Goal: Find specific page/section: Find specific page/section

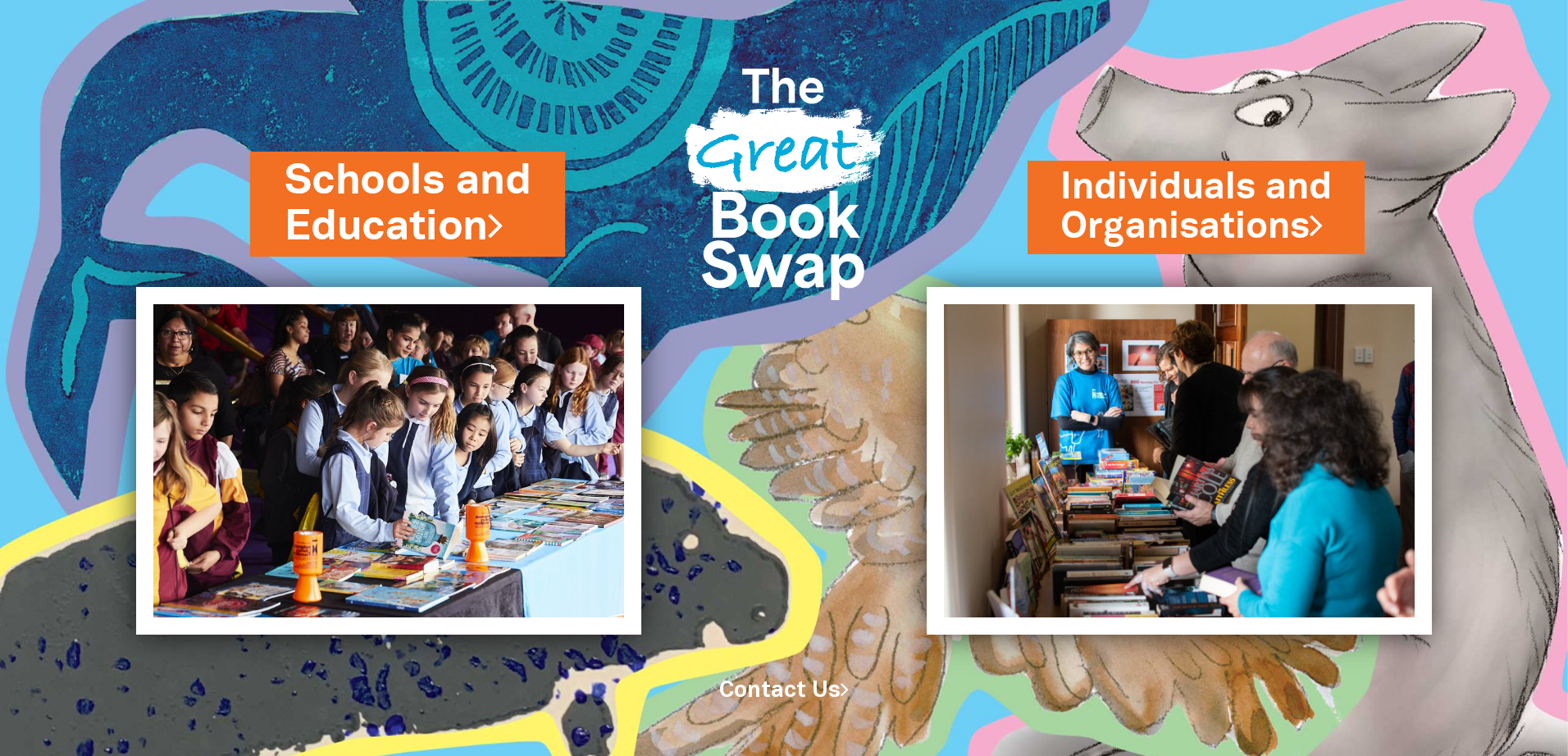
click at [399, 191] on link "Schools and Education" at bounding box center [408, 203] width 246 height 103
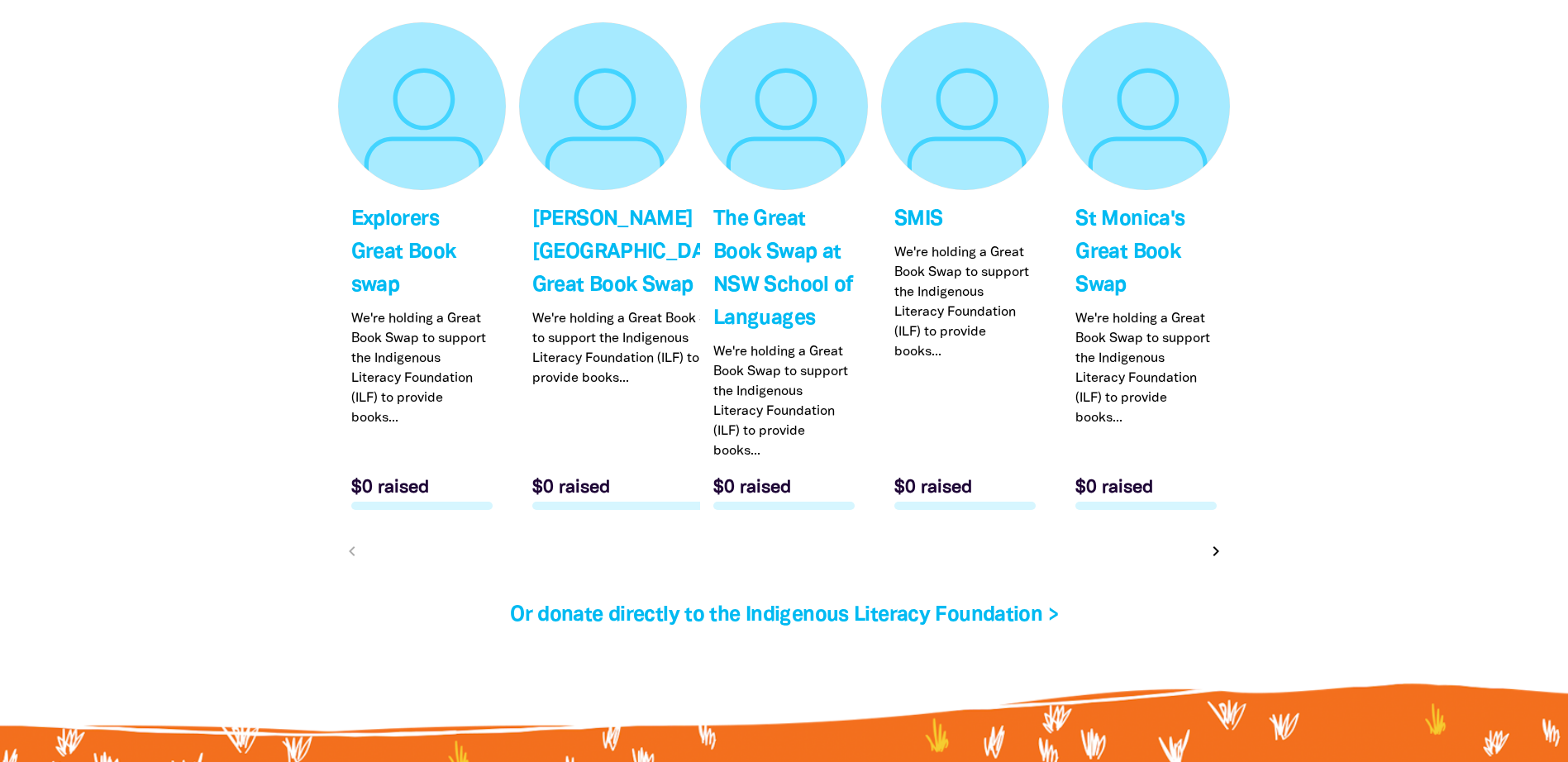
scroll to position [5042, 0]
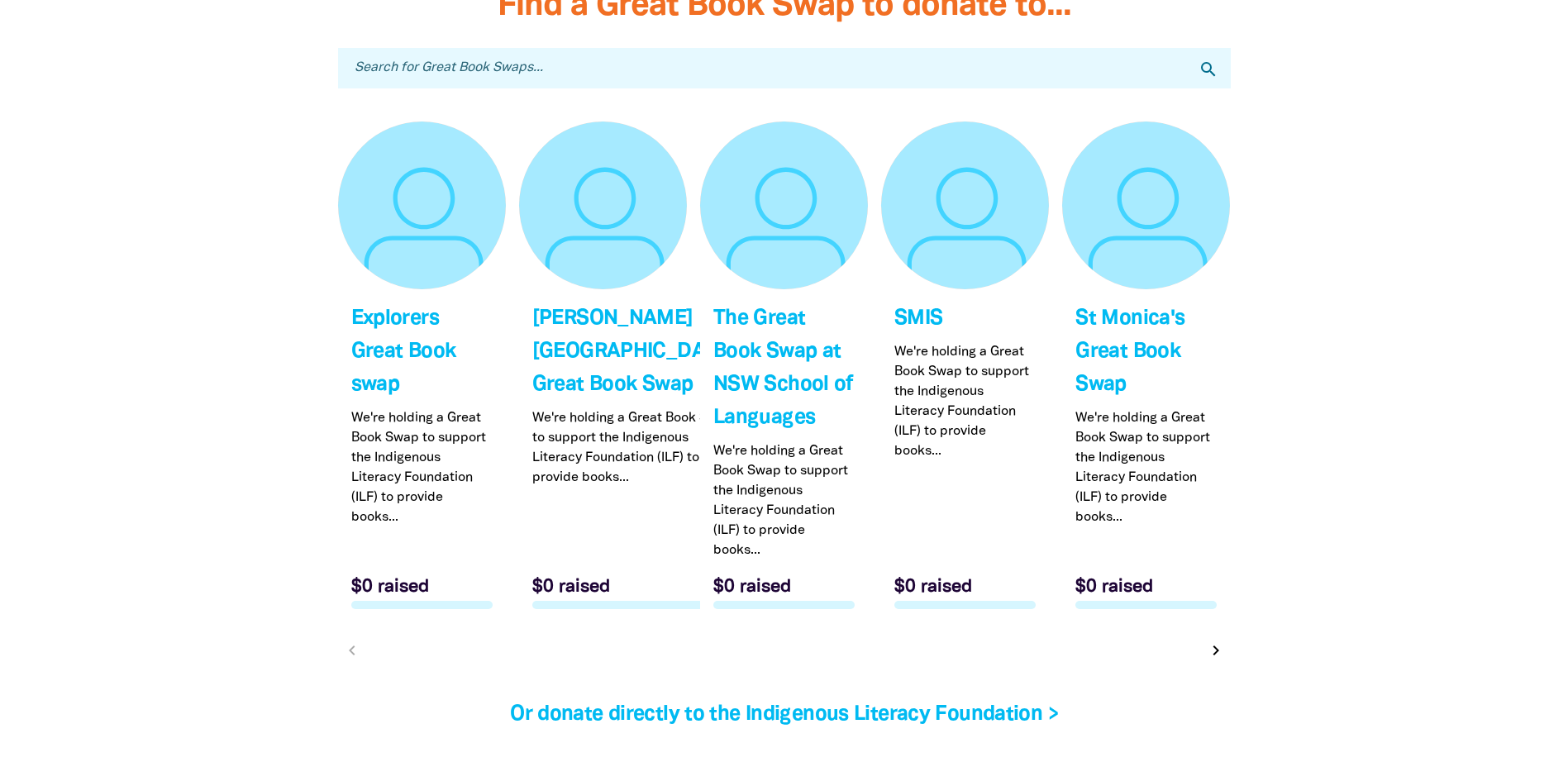
type input "[STREET_ADDRESS]"
click at [957, 70] on input "Search for Great Book Swaps..." at bounding box center [784, 68] width 893 height 41
type input "[PERSON_NAME]"
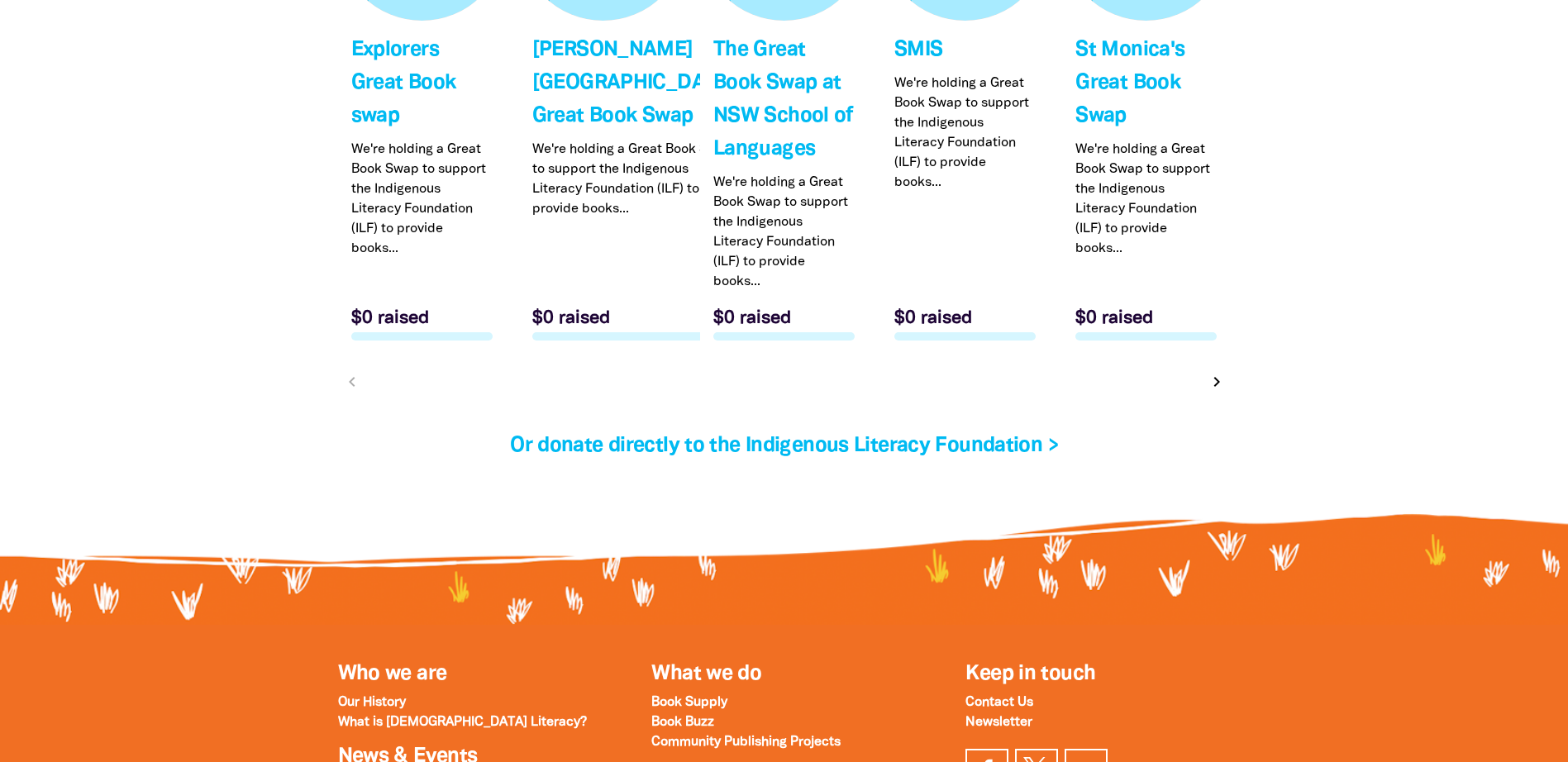
click at [1217, 386] on icon "chevron_right" at bounding box center [1217, 382] width 20 height 20
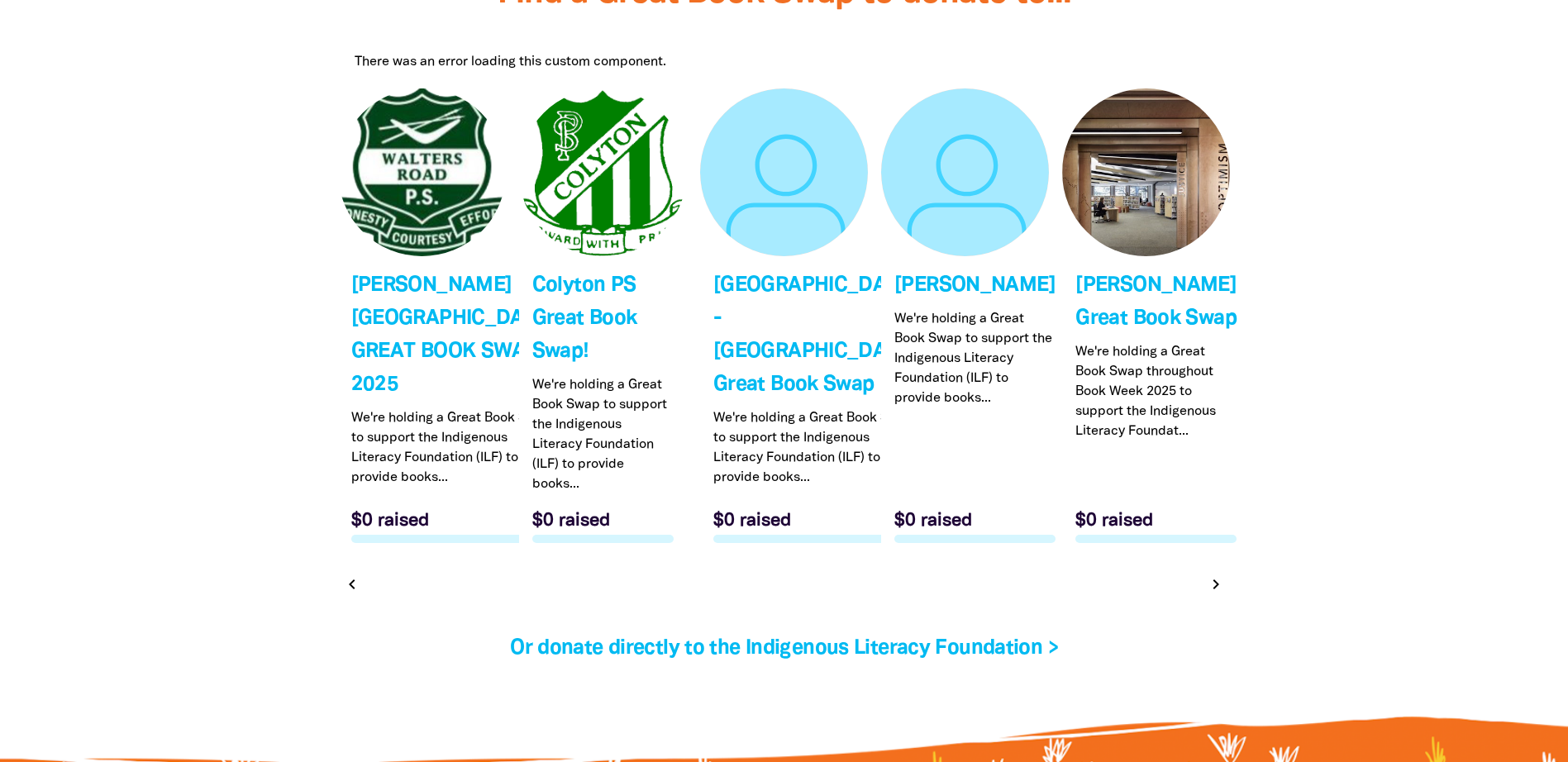
scroll to position [5056, 0]
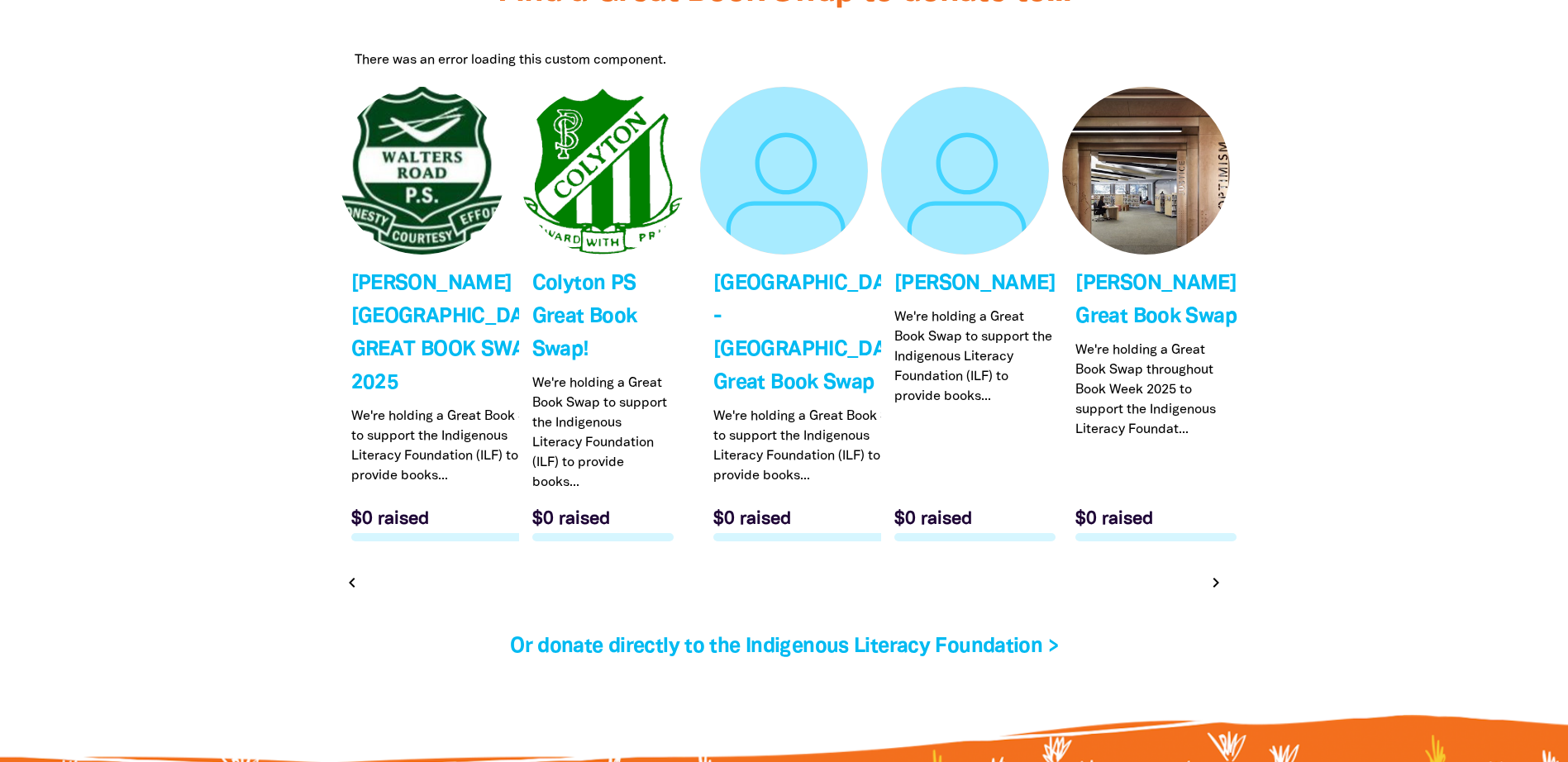
click at [1140, 338] on link "Link to [PERSON_NAME] Great Book Swap" at bounding box center [1146, 321] width 168 height 468
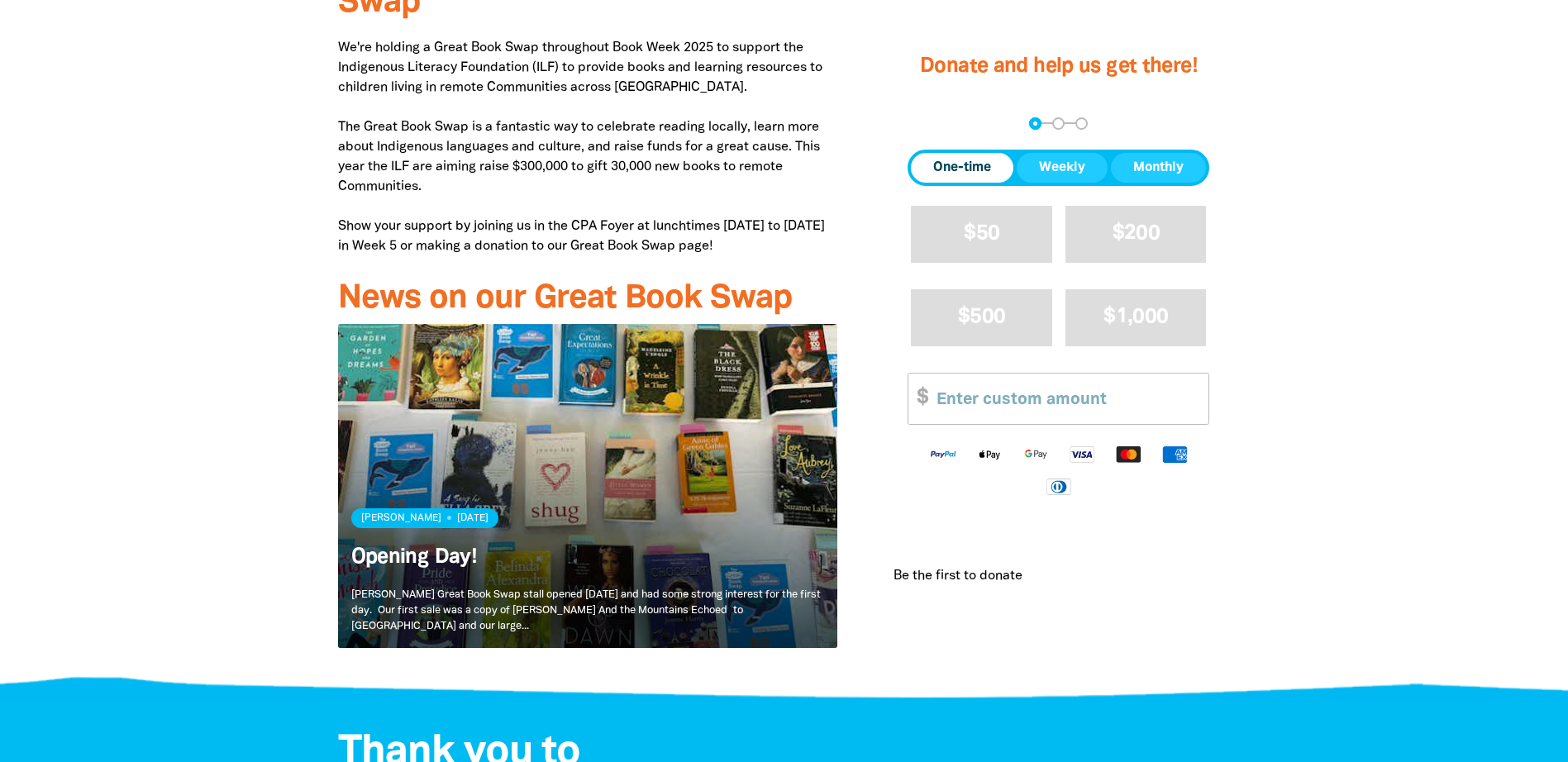
scroll to position [661, 0]
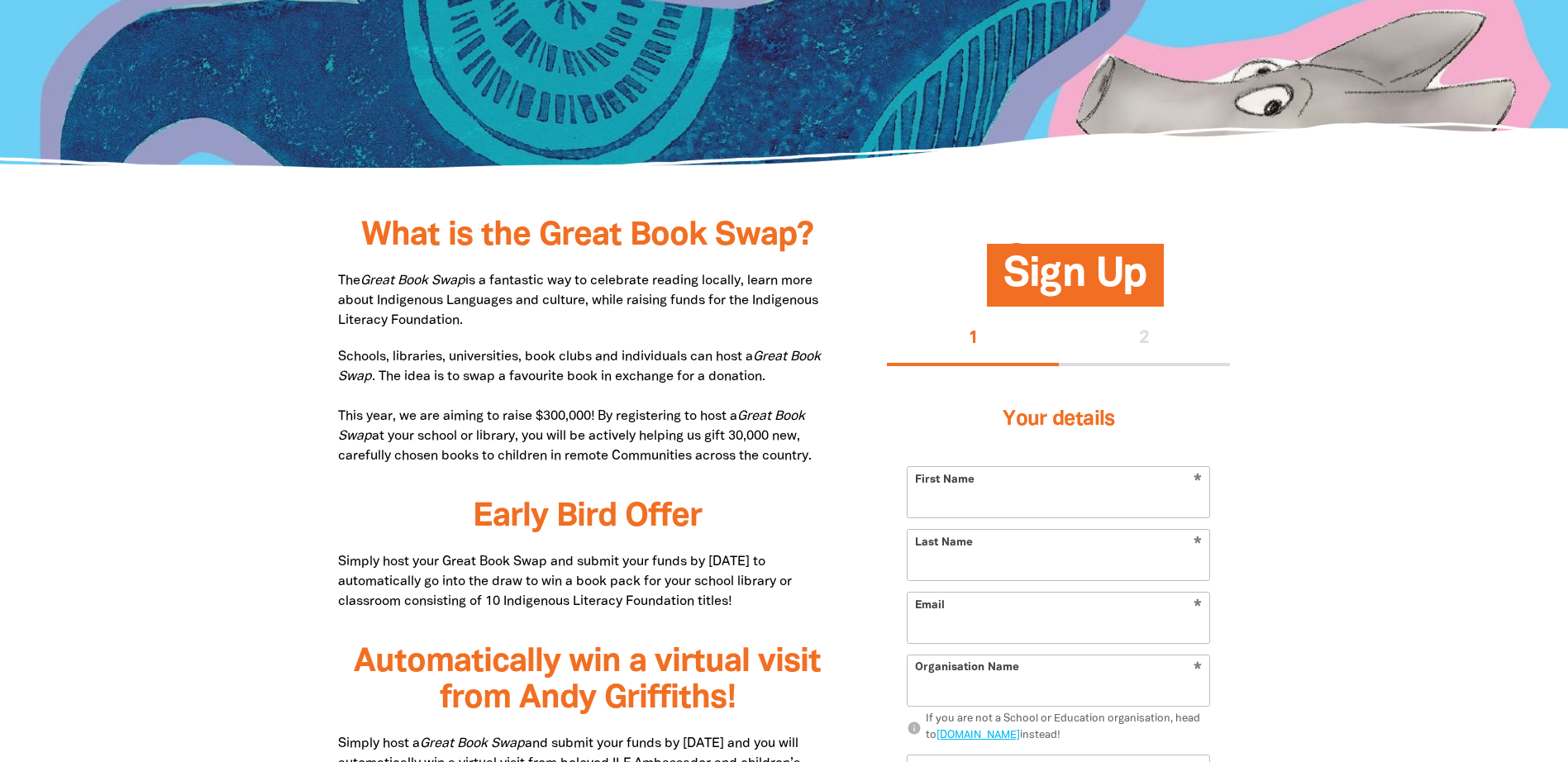
scroll to position [5309, 0]
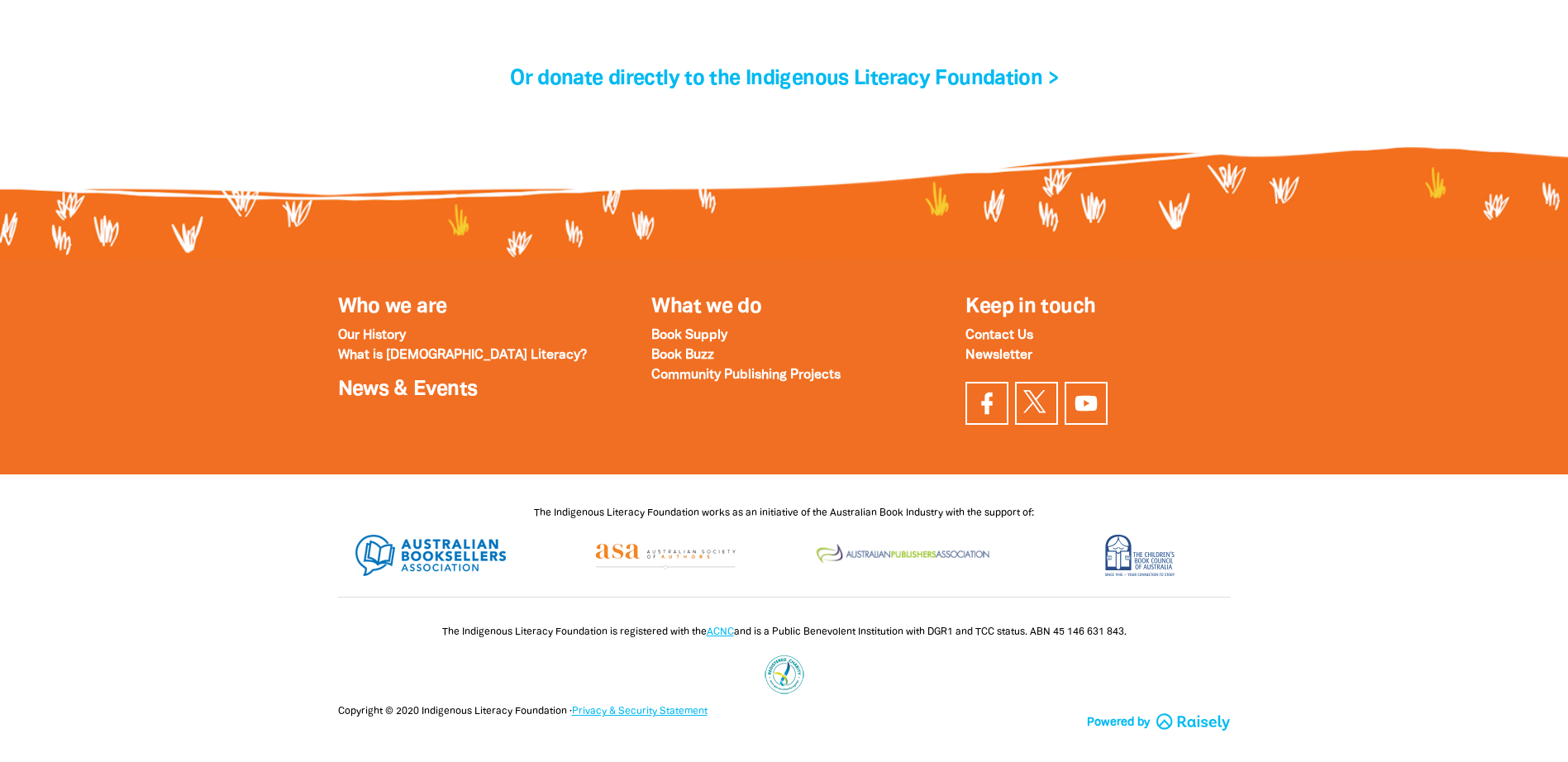
type input "[STREET_ADDRESS]"
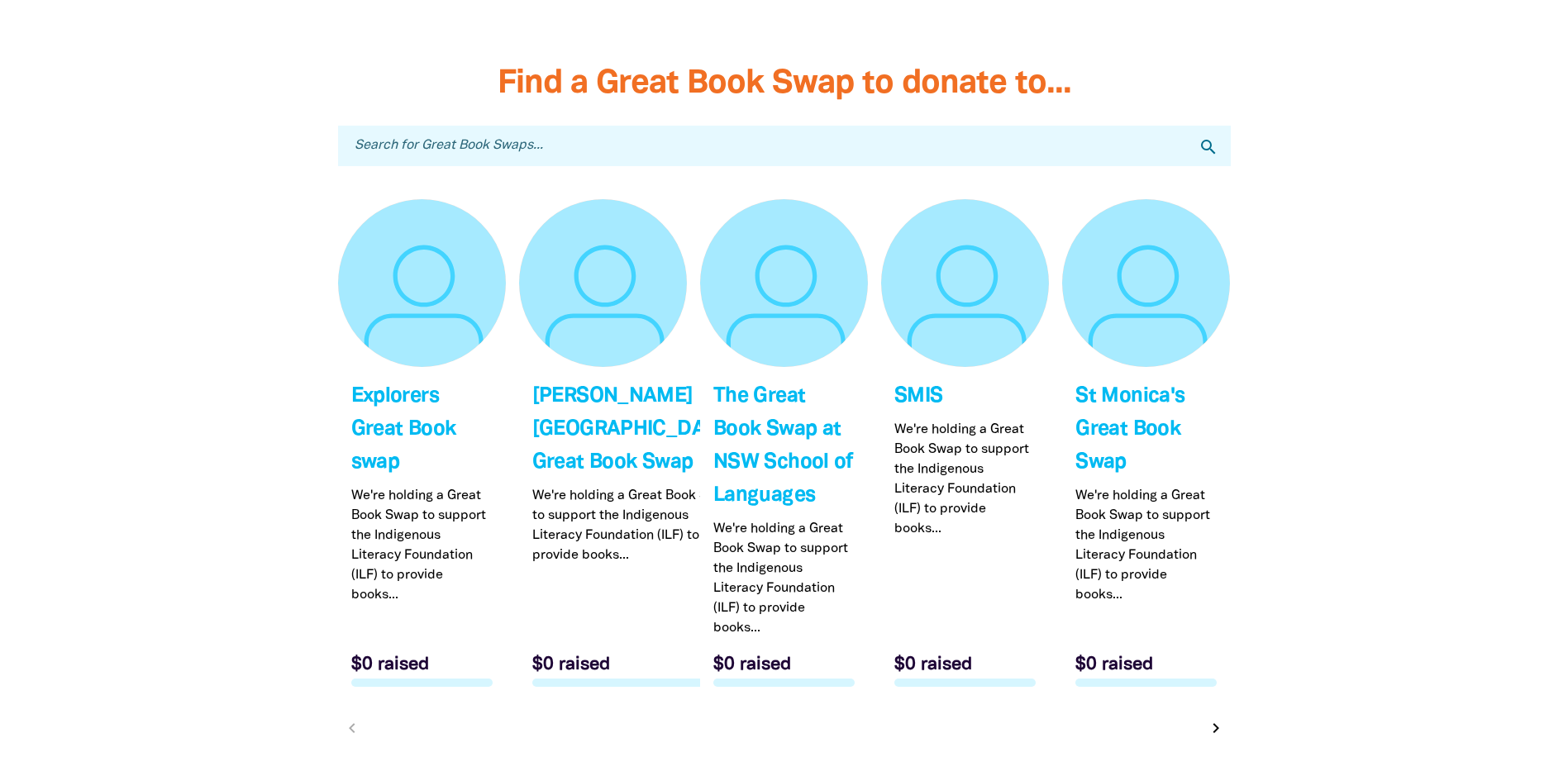
scroll to position [5061, 0]
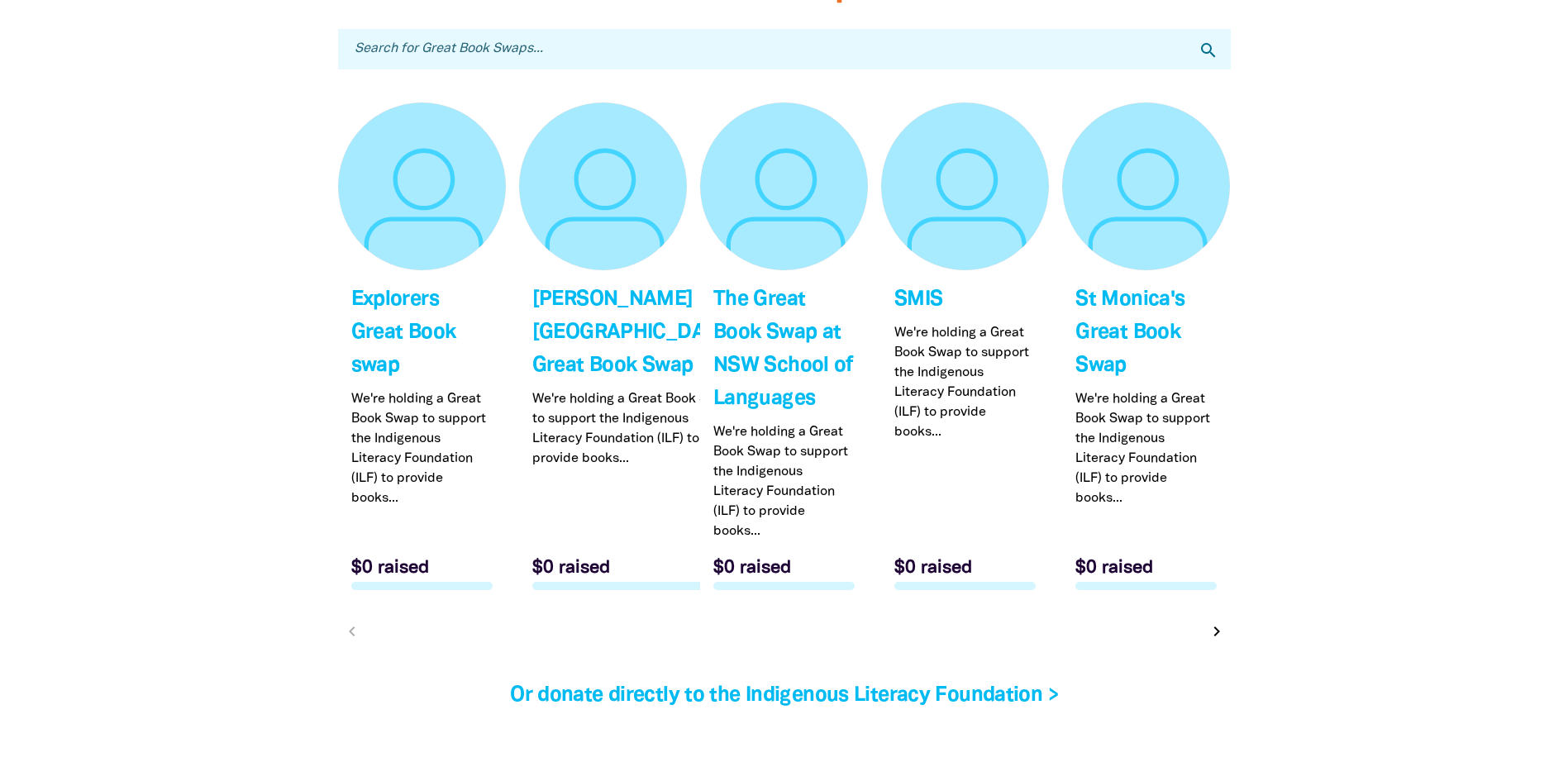
click at [1209, 636] on icon "chevron_right" at bounding box center [1217, 631] width 20 height 20
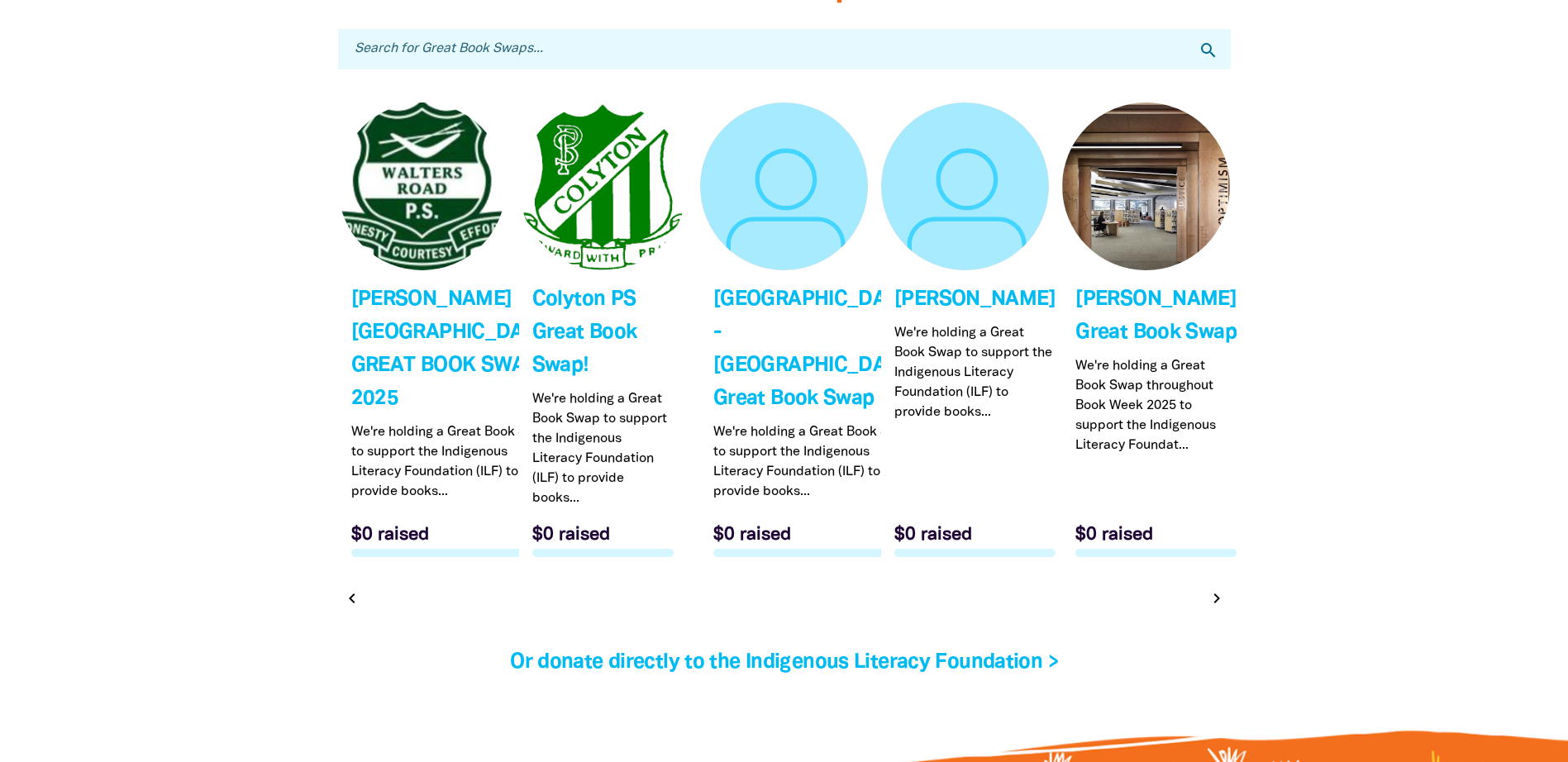
click at [1217, 609] on icon "chevron_right" at bounding box center [1217, 599] width 20 height 20
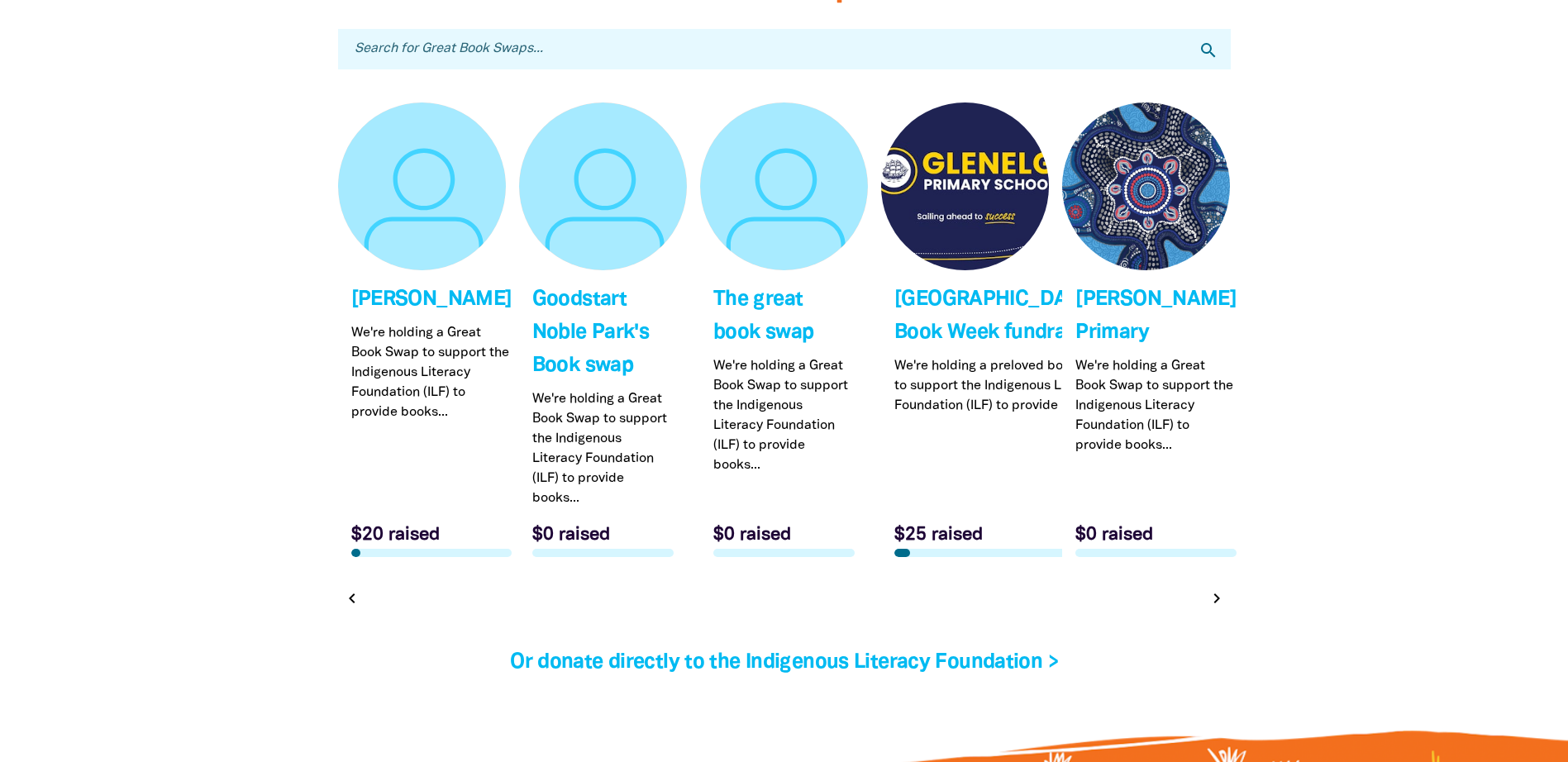
click at [1223, 609] on icon "chevron_right" at bounding box center [1217, 599] width 20 height 20
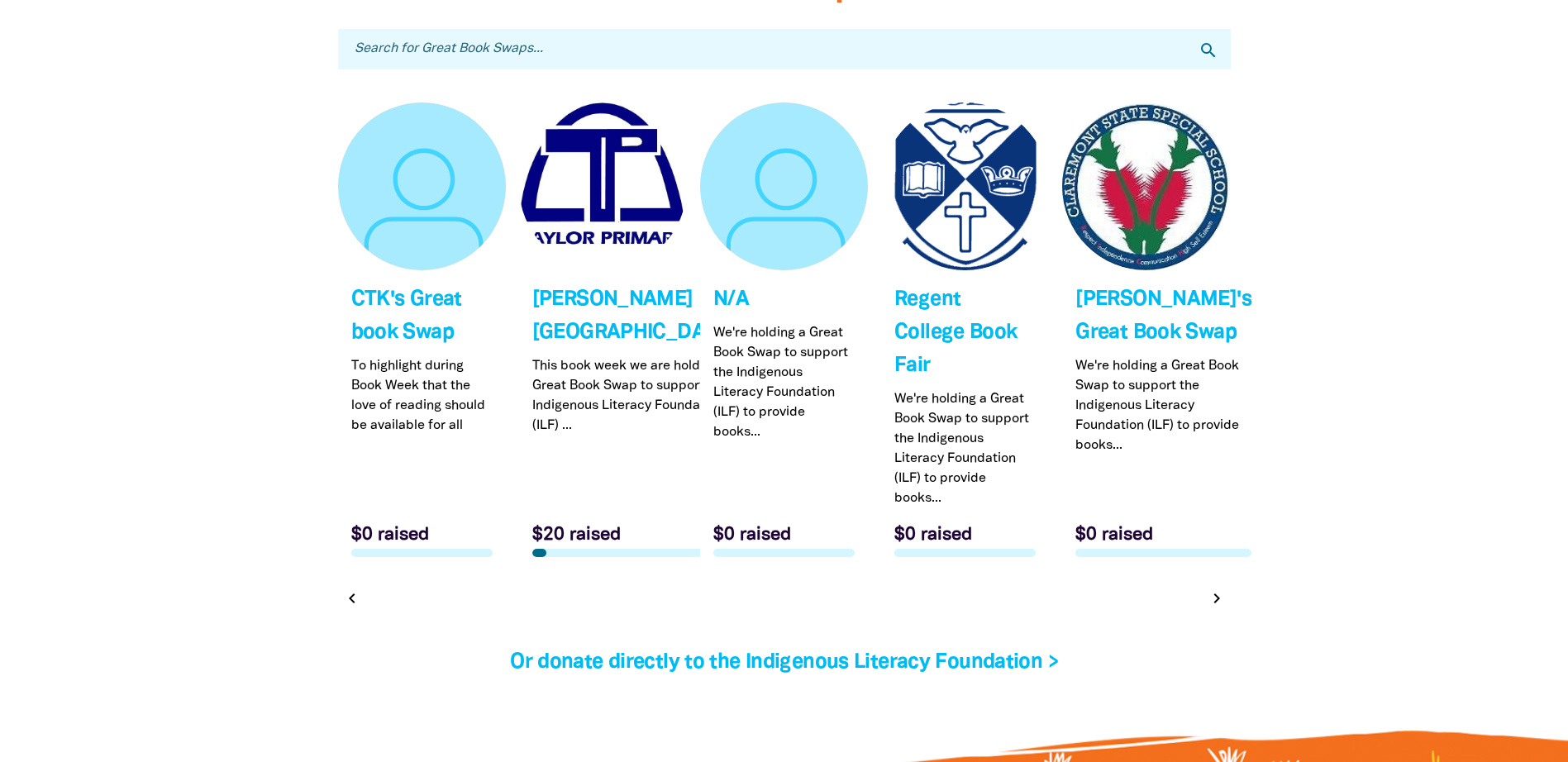
click at [1214, 597] on icon "chevron_right" at bounding box center [1217, 599] width 20 height 20
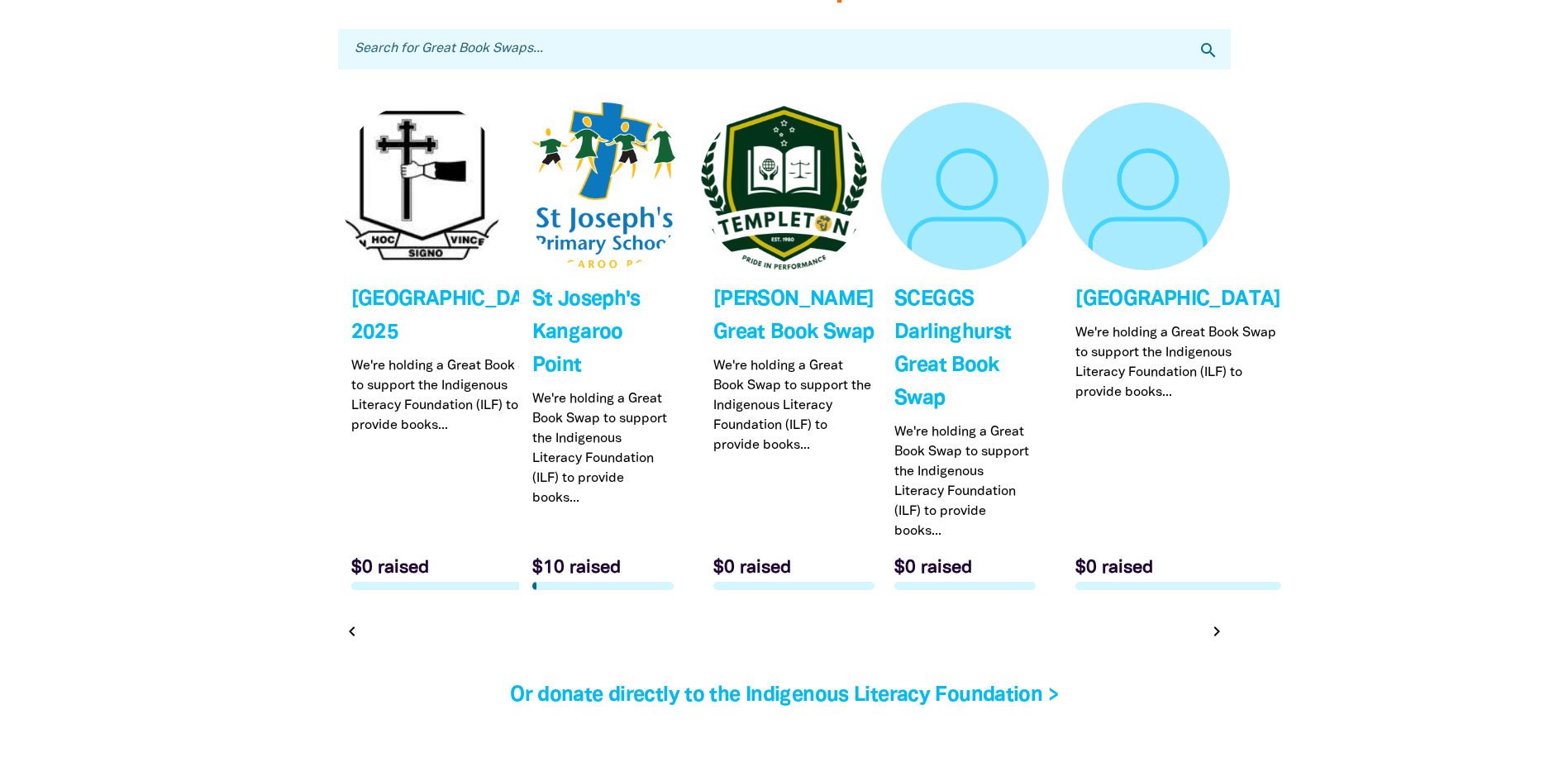
click at [1217, 627] on icon "chevron_right" at bounding box center [1217, 631] width 20 height 20
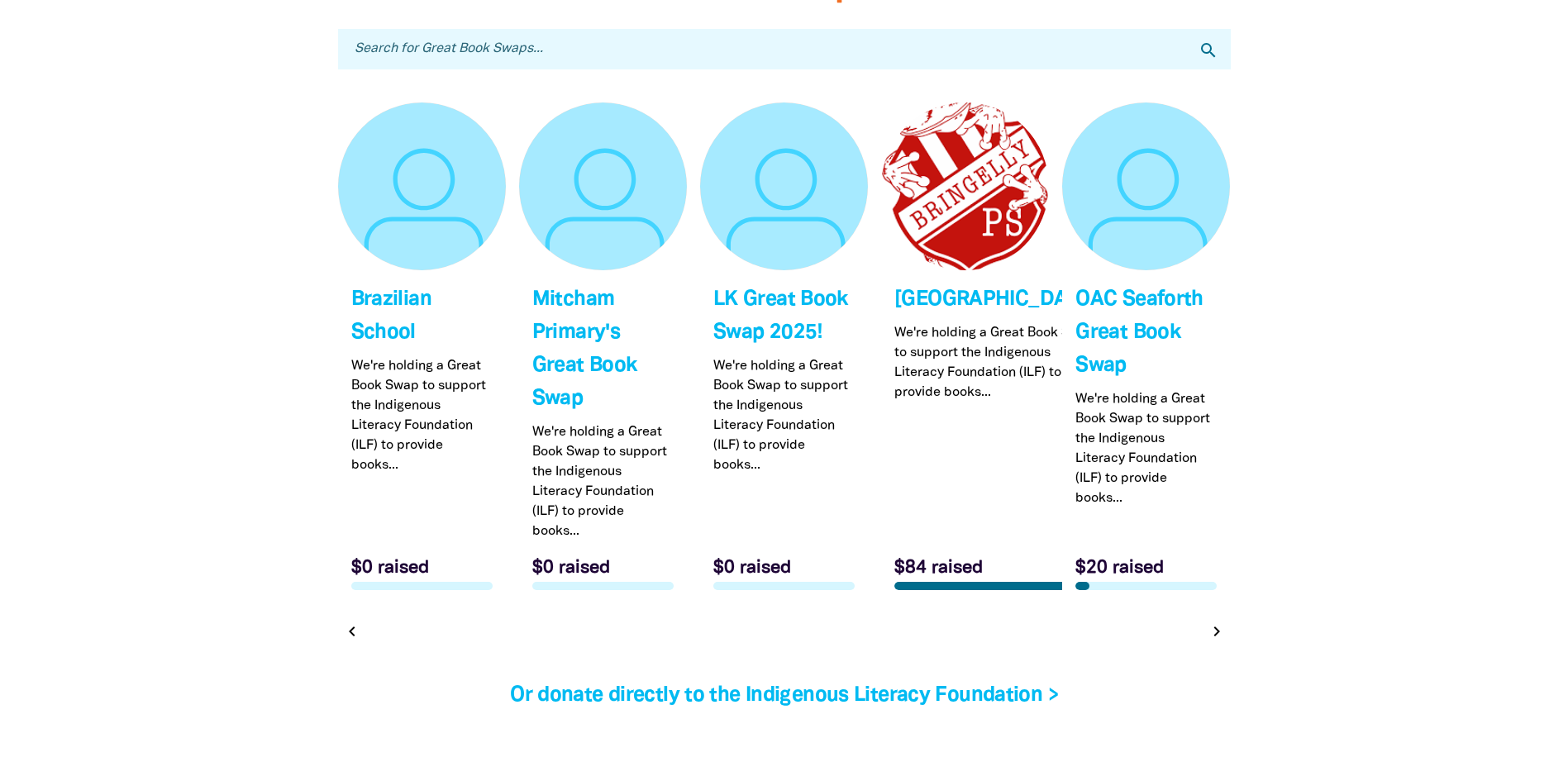
click at [1217, 627] on icon "chevron_right" at bounding box center [1217, 631] width 20 height 20
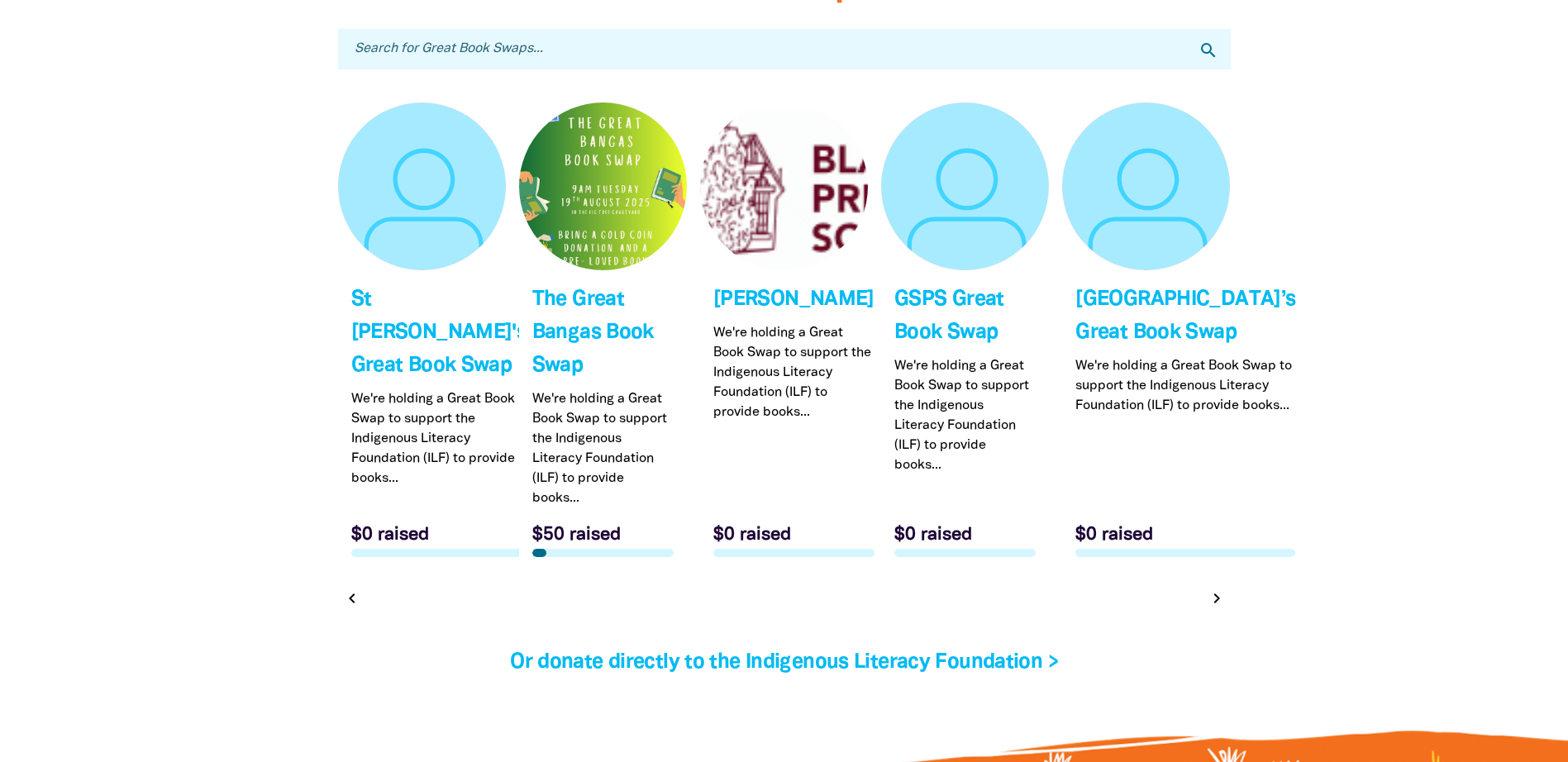
click at [1217, 609] on icon "chevron_right" at bounding box center [1217, 599] width 20 height 20
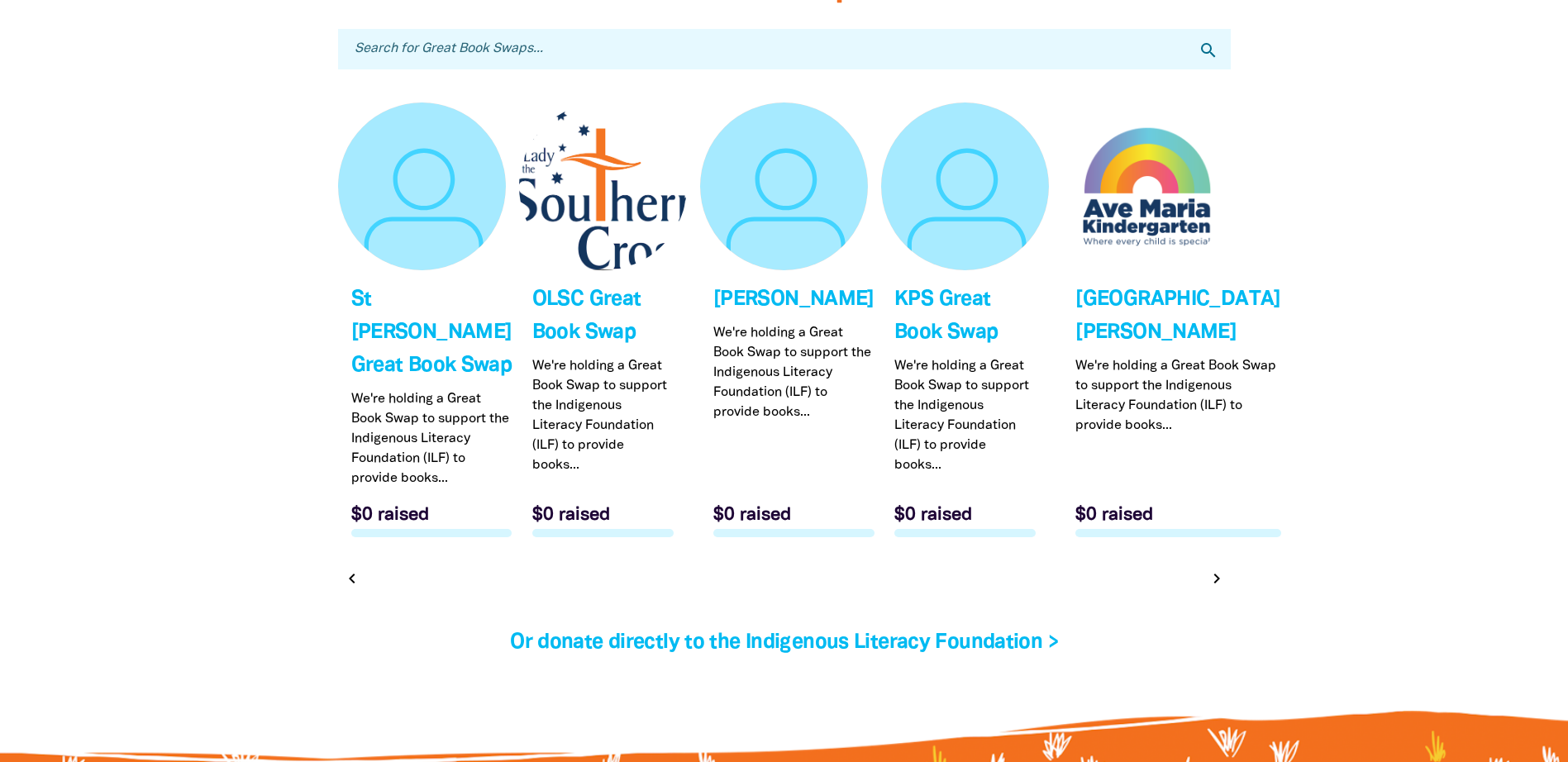
click at [1226, 589] on icon "chevron_right" at bounding box center [1217, 579] width 20 height 20
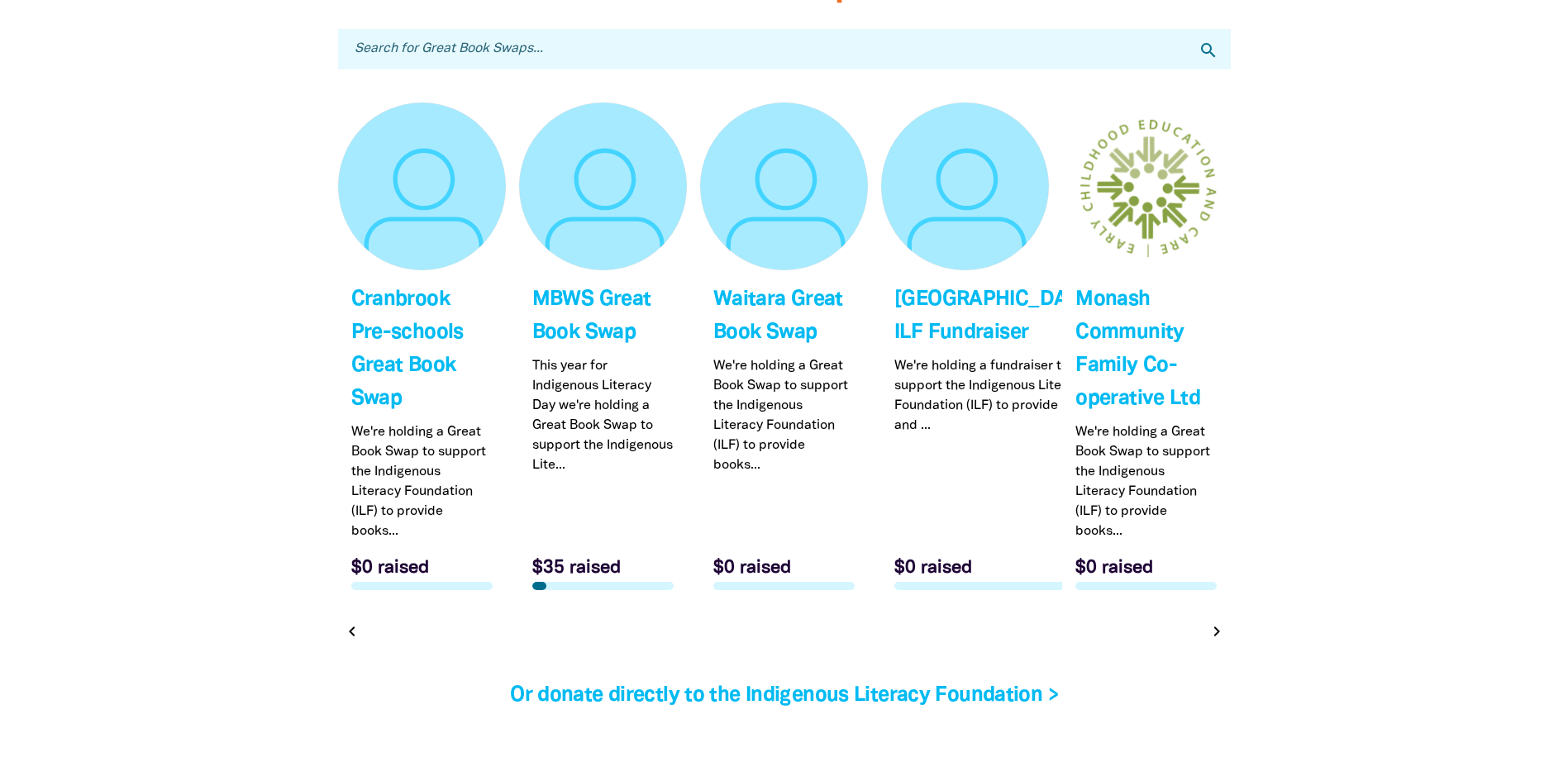
click at [1217, 631] on icon "chevron_right" at bounding box center [1217, 631] width 20 height 20
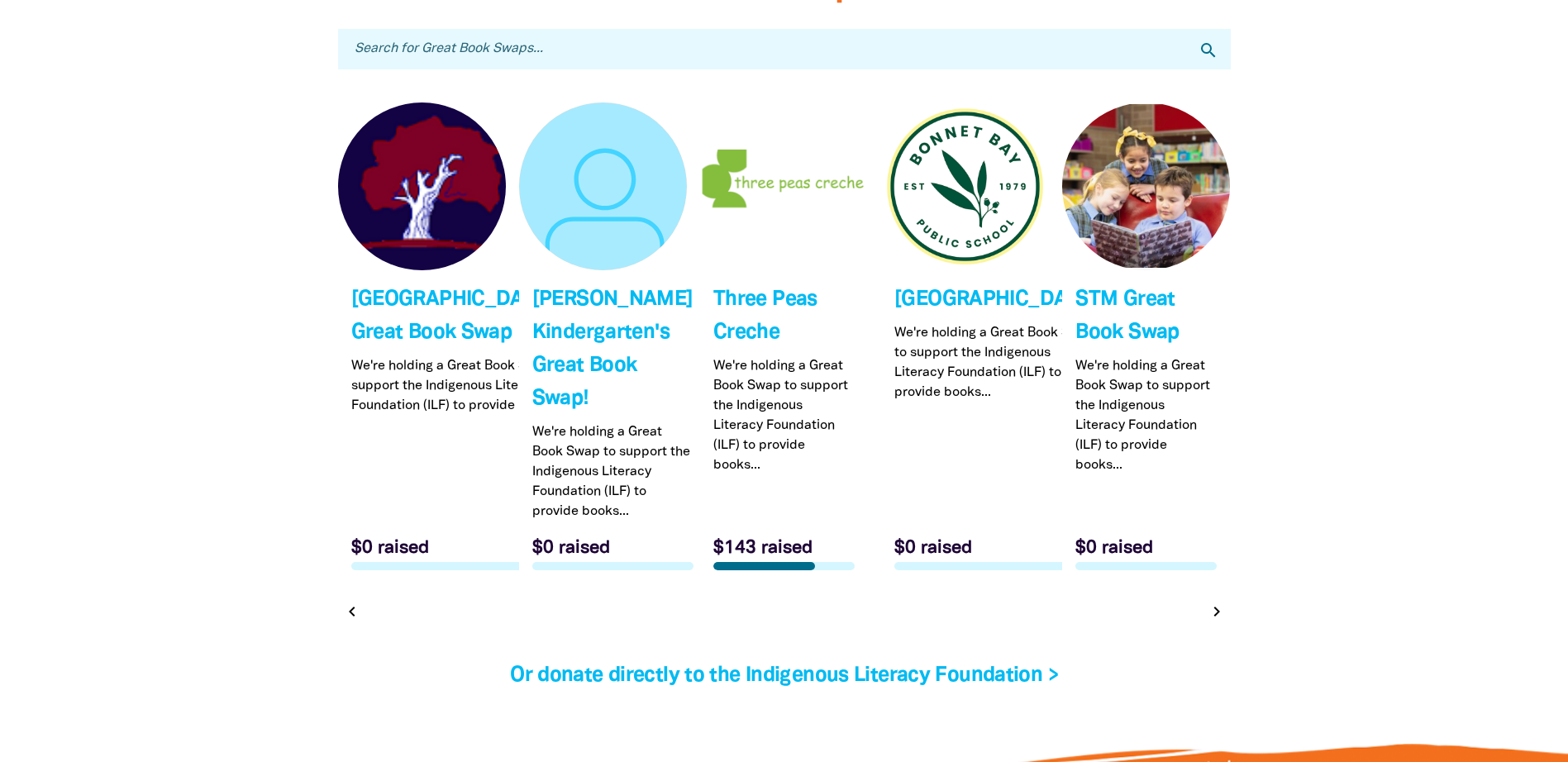
click at [1217, 621] on icon "chevron_right" at bounding box center [1217, 612] width 20 height 20
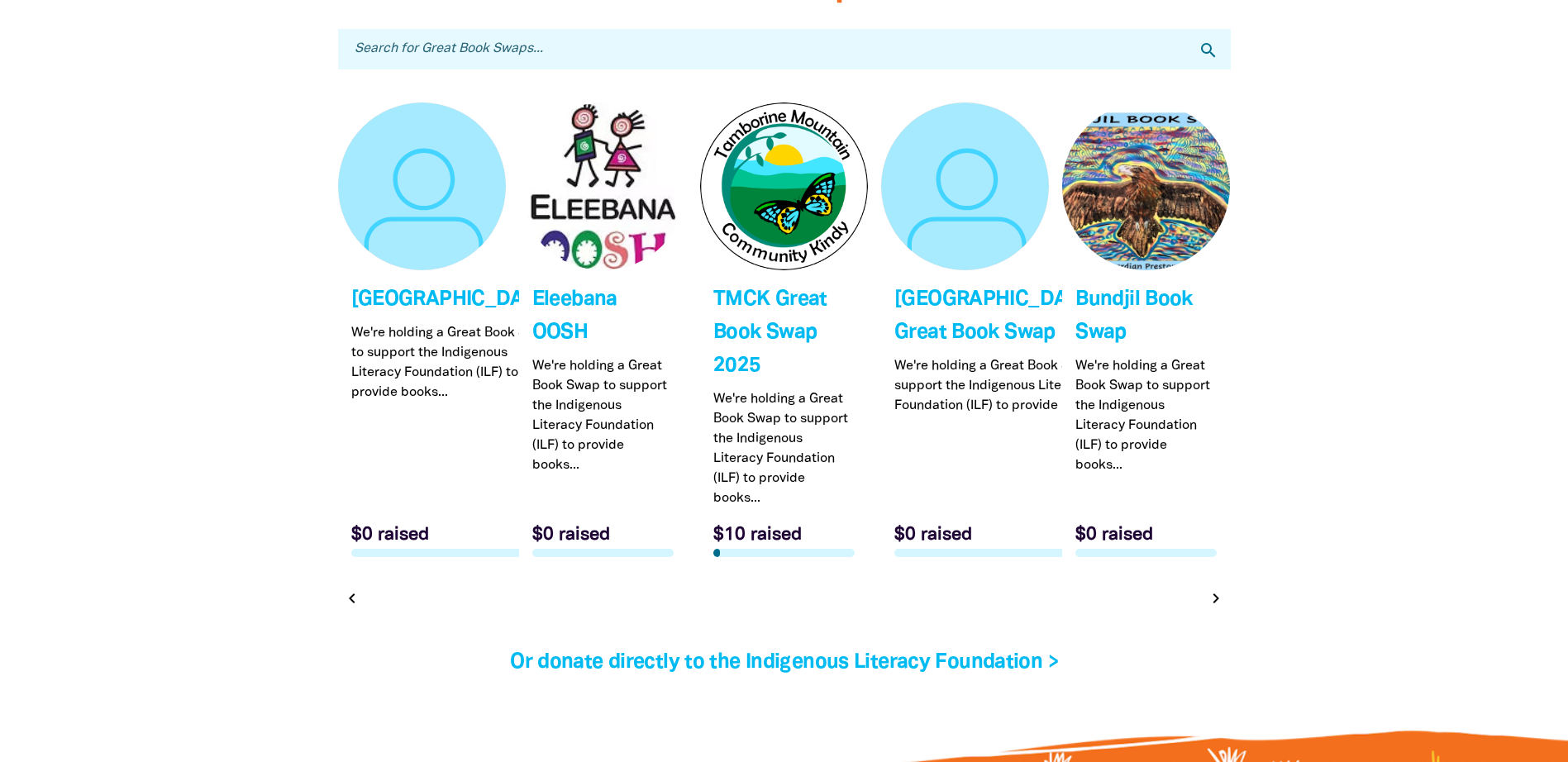
click at [1200, 613] on div "chevron_left chevron_right" at bounding box center [784, 598] width 893 height 30
click at [1213, 609] on icon "chevron_right" at bounding box center [1217, 599] width 20 height 20
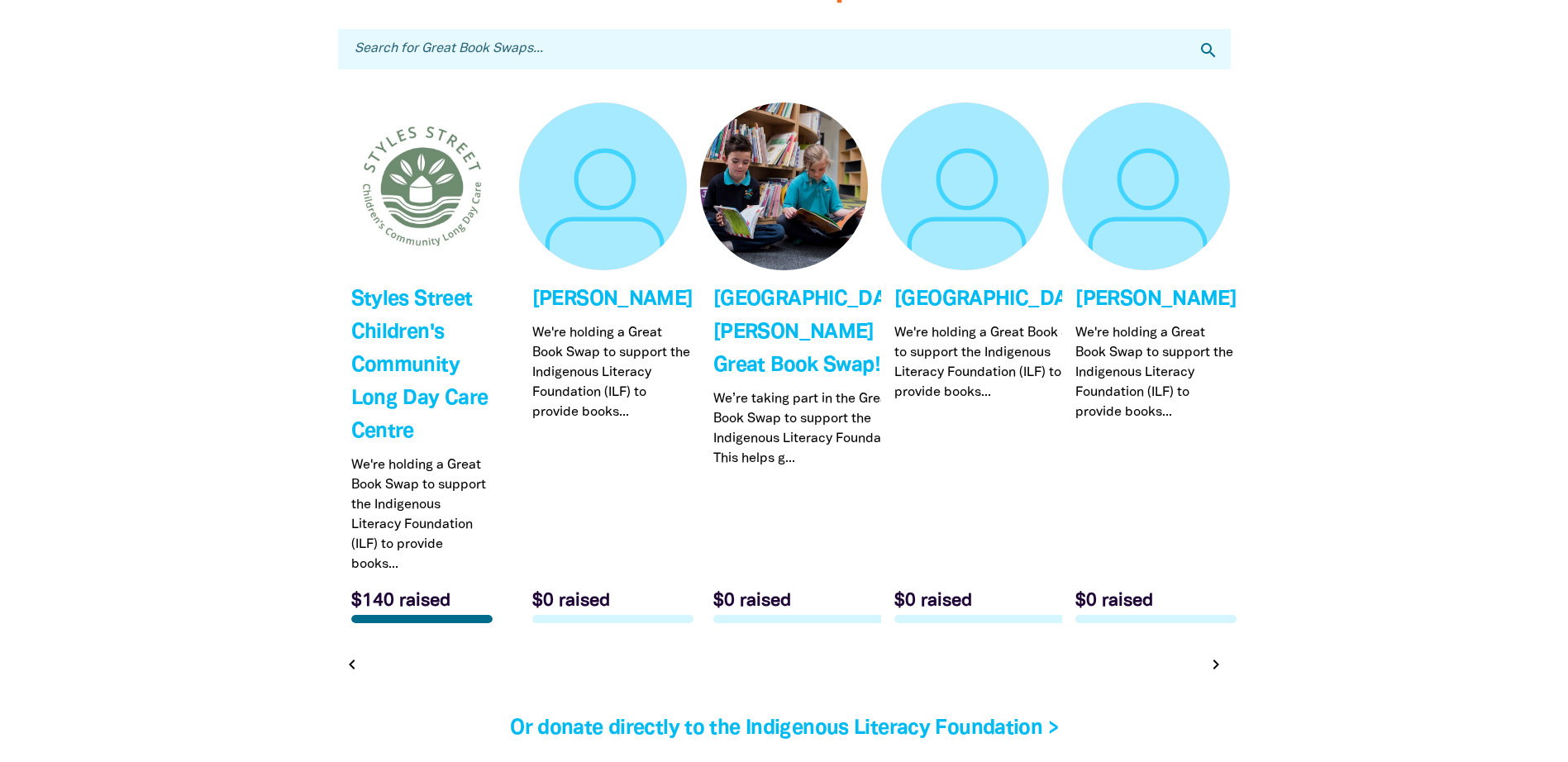
click at [1213, 637] on link "Link to [PERSON_NAME]" at bounding box center [1146, 369] width 168 height 534
